Goal: Information Seeking & Learning: Learn about a topic

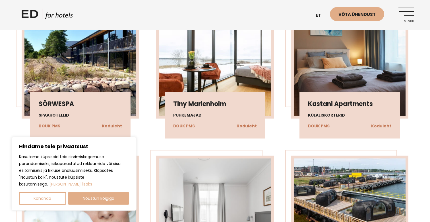
scroll to position [925, 0]
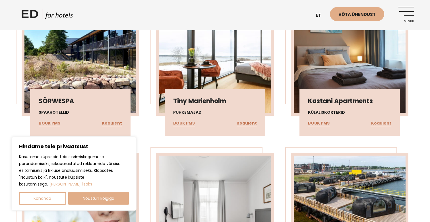
click at [407, 13] on link "Menüü" at bounding box center [407, 15] width 16 height 16
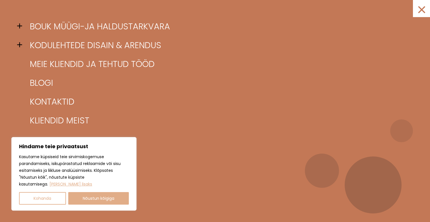
click at [19, 25] on span at bounding box center [21, 26] width 9 height 9
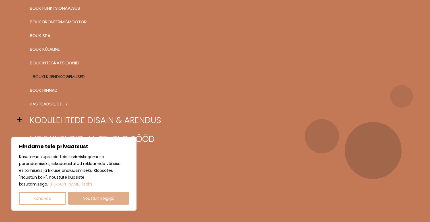
scroll to position [34, 0]
click at [49, 89] on link "BOUK hinnad" at bounding box center [222, 90] width 388 height 14
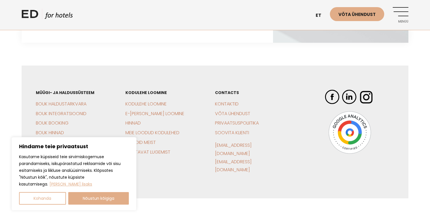
scroll to position [1291, 0]
click at [49, 199] on button "Kohanda" at bounding box center [42, 198] width 47 height 13
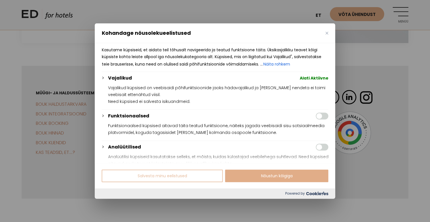
click at [175, 179] on button "Salvesta minu eelistused" at bounding box center [162, 175] width 121 height 13
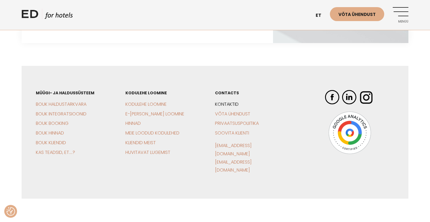
click at [227, 102] on link "Kontaktid" at bounding box center [227, 104] width 24 height 7
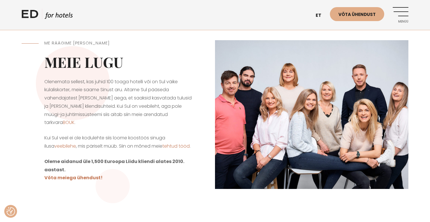
scroll to position [6, 0]
